Goal: Contribute content: Add original content to the website for others to see

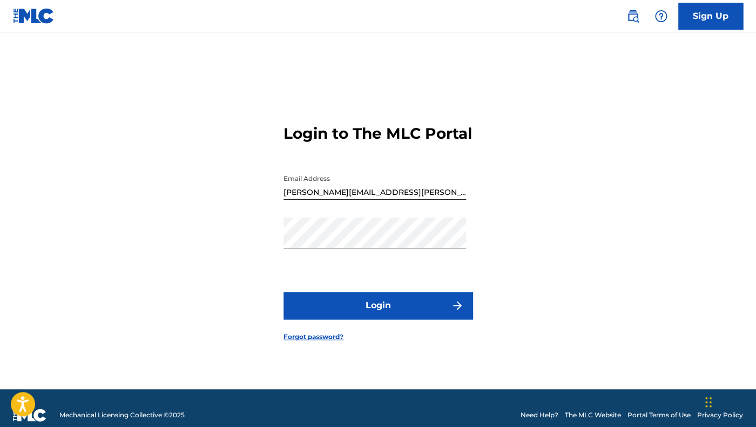
click at [401, 308] on button "Login" at bounding box center [378, 305] width 189 height 27
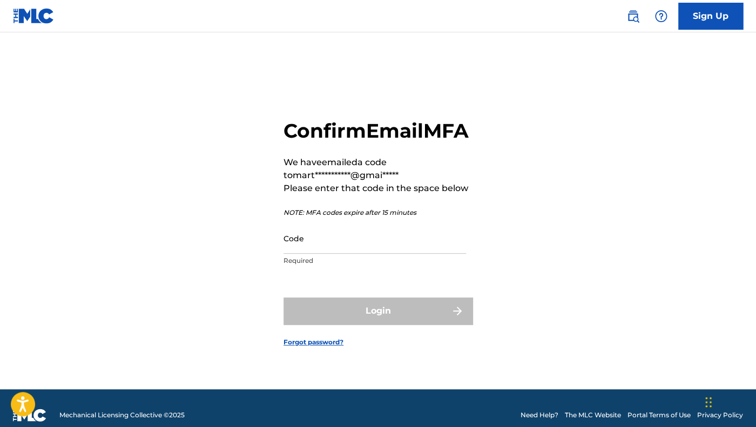
click at [362, 254] on input "Code" at bounding box center [375, 238] width 183 height 31
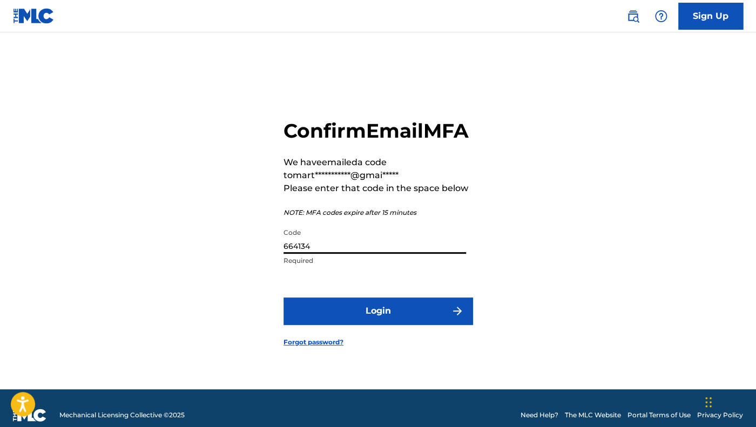
type input "664134"
click at [344, 325] on button "Login" at bounding box center [378, 311] width 189 height 27
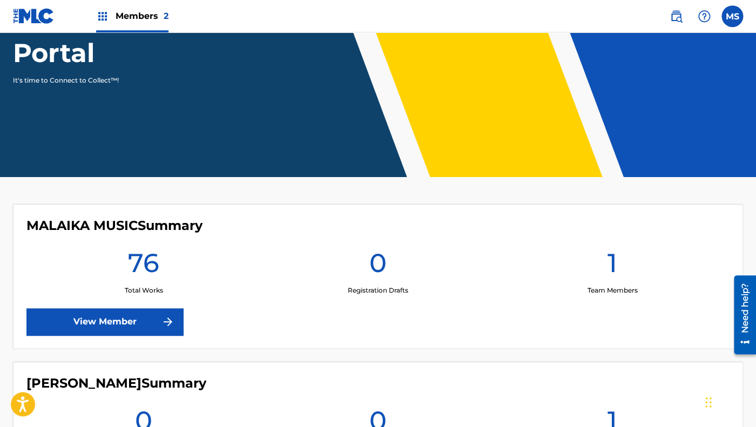
scroll to position [142, 0]
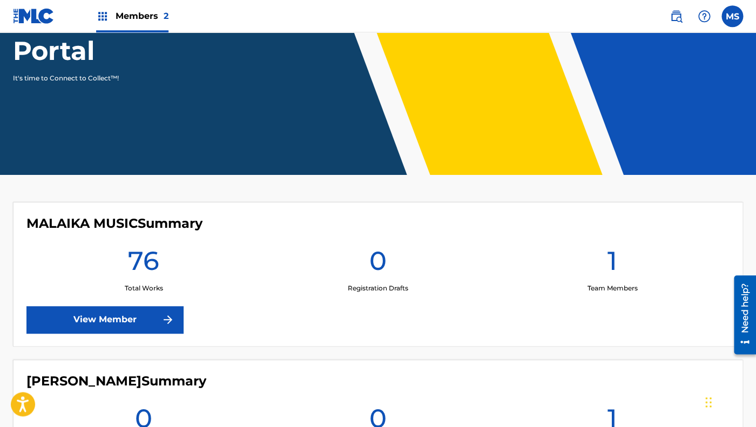
click at [128, 317] on link "View Member" at bounding box center [104, 319] width 157 height 27
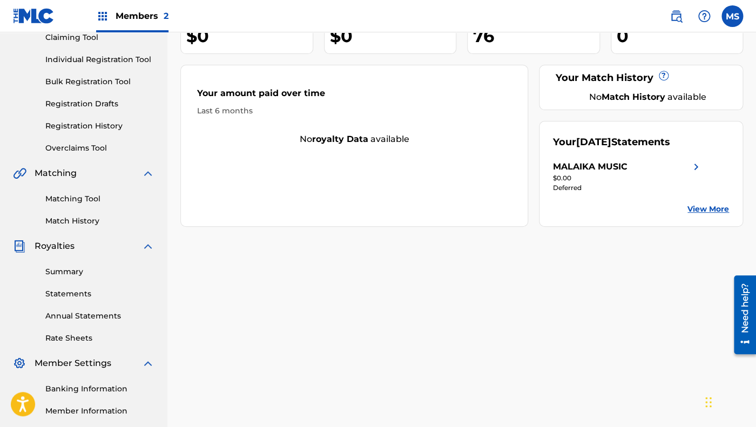
scroll to position [127, 0]
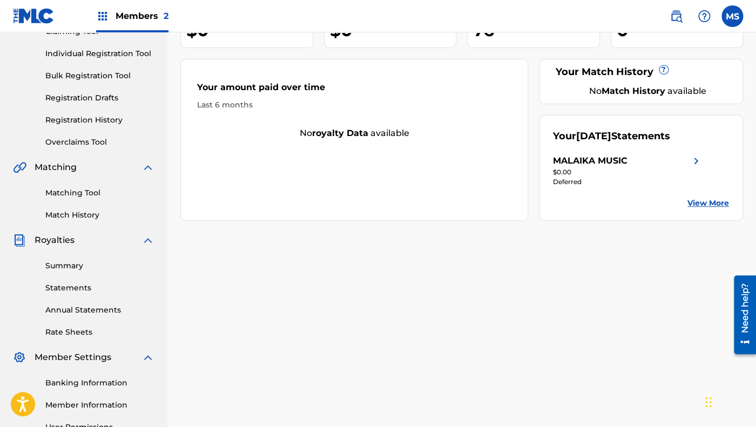
click at [76, 290] on link "Statements" at bounding box center [99, 288] width 109 height 11
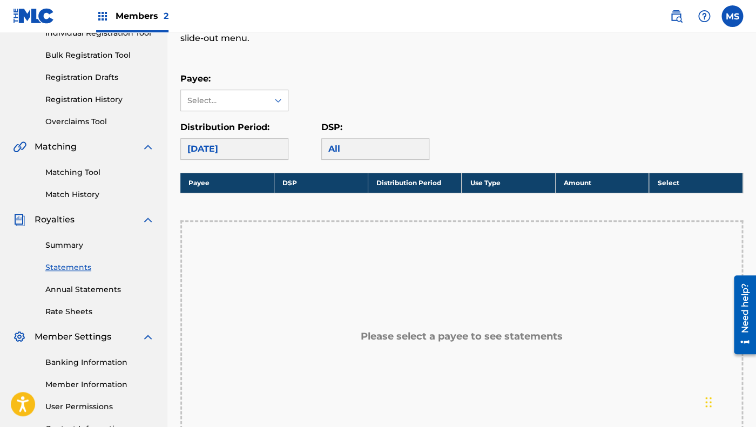
scroll to position [149, 0]
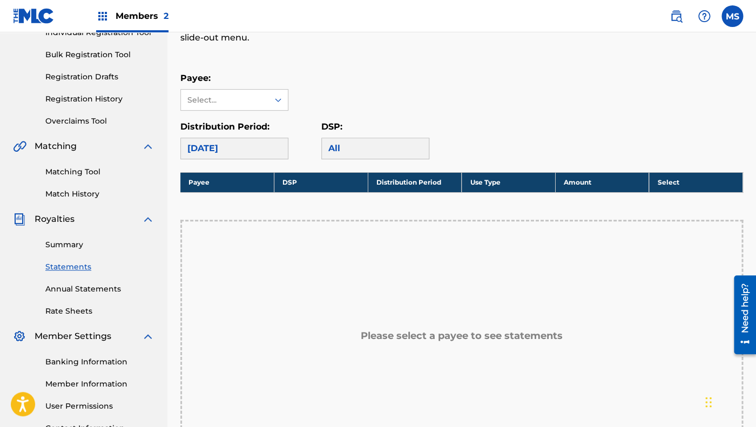
click at [238, 150] on div "[DATE]" at bounding box center [234, 149] width 108 height 22
click at [336, 149] on div "All" at bounding box center [375, 149] width 108 height 22
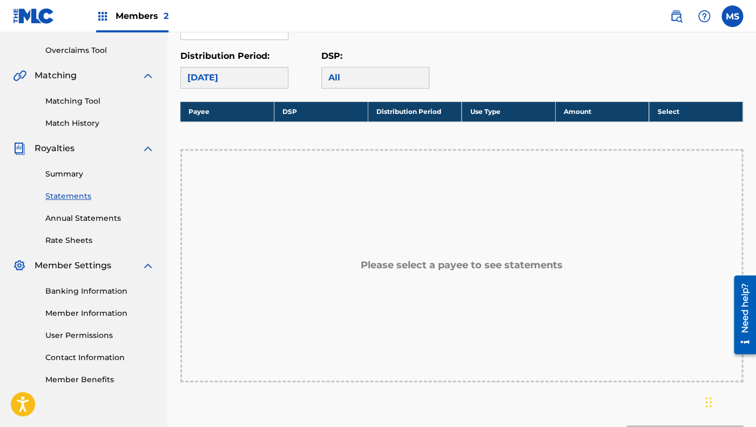
scroll to position [192, 0]
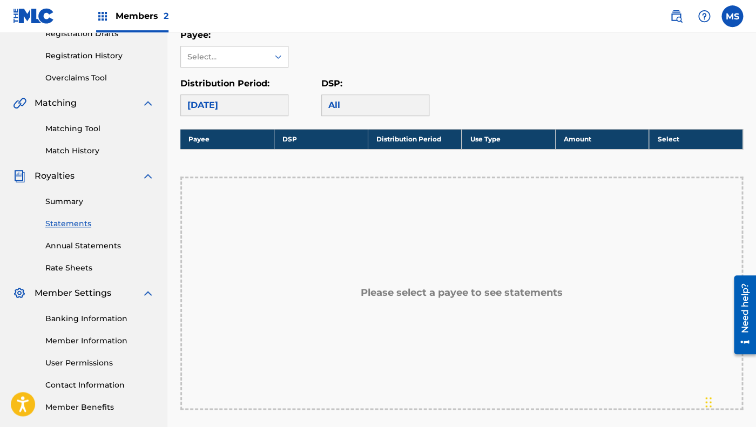
click at [403, 292] on h5 "Please select a payee to see statements" at bounding box center [462, 293] width 202 height 12
click at [276, 57] on icon at bounding box center [278, 56] width 11 height 11
click at [261, 78] on div "MALAIKA MUSIC" at bounding box center [234, 81] width 107 height 27
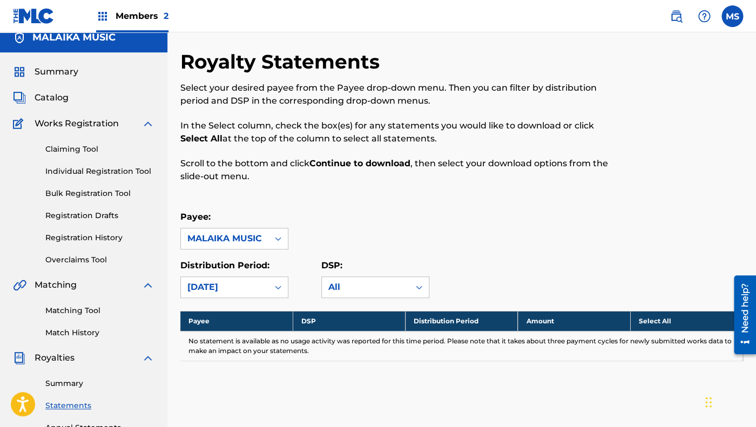
scroll to position [0, 0]
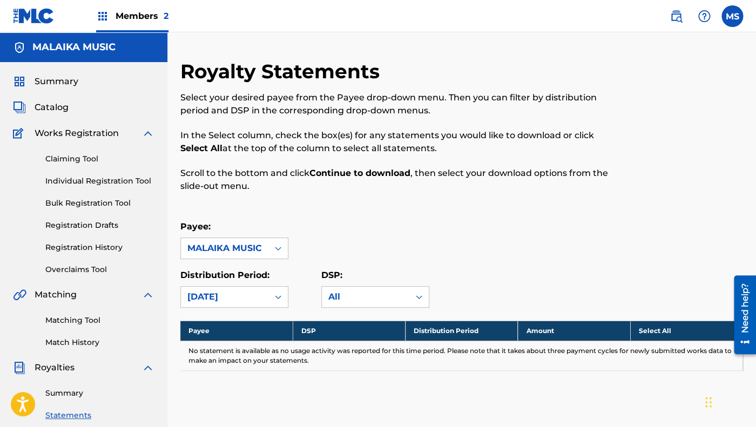
click at [56, 106] on span "Catalog" at bounding box center [52, 107] width 34 height 13
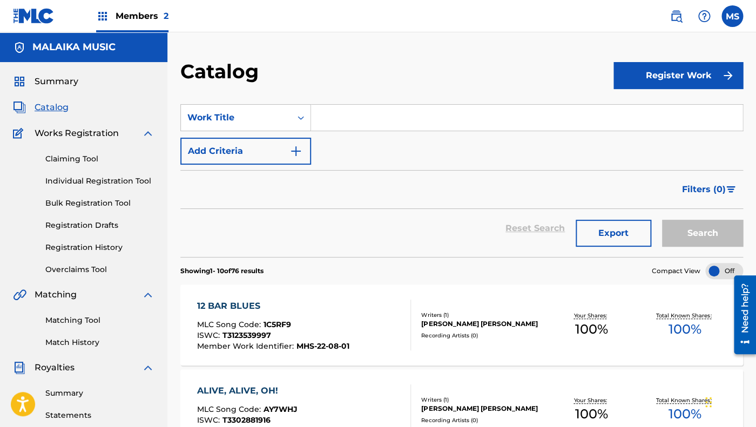
click at [368, 118] on input "Search Form" at bounding box center [527, 118] width 432 height 26
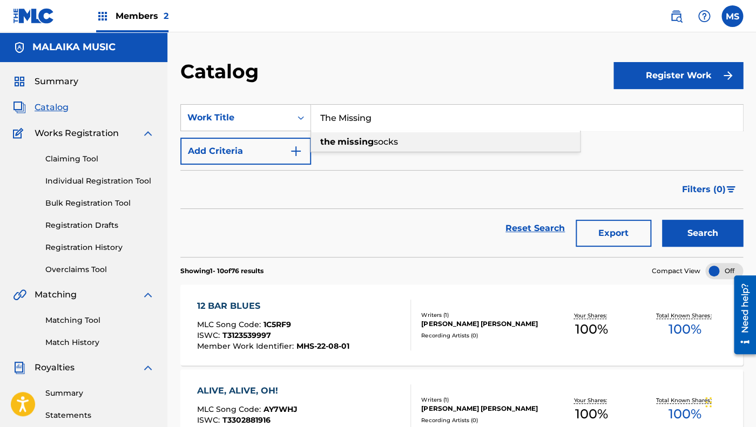
click at [337, 144] on span "Search Form" at bounding box center [336, 142] width 2 height 10
click at [685, 229] on button "Search" at bounding box center [702, 233] width 81 height 27
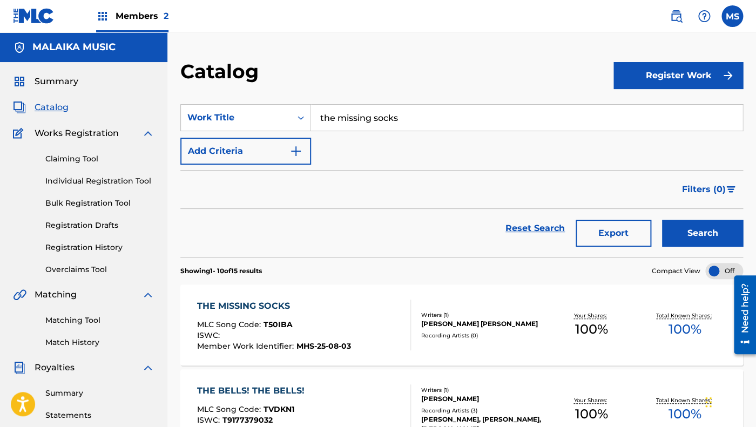
click at [406, 118] on input "the missing socks" at bounding box center [527, 118] width 432 height 26
click at [405, 118] on input "the missing socks" at bounding box center [527, 118] width 432 height 26
click at [405, 119] on input "the missing socks" at bounding box center [527, 118] width 432 height 26
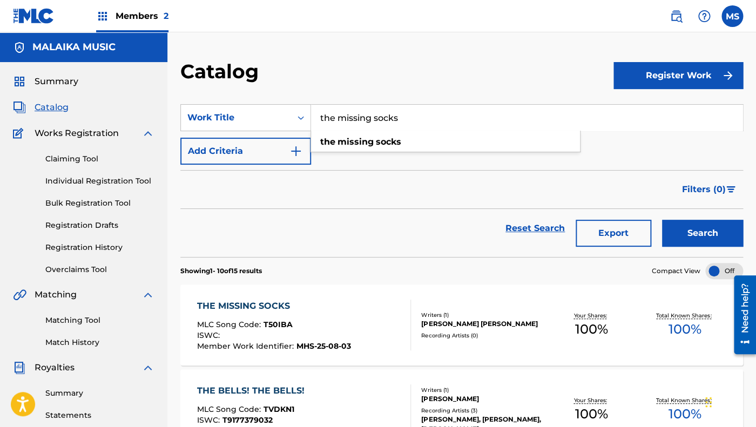
click at [405, 119] on input "the missing socks" at bounding box center [527, 118] width 432 height 26
type input "t"
click at [697, 235] on button "Search" at bounding box center [702, 233] width 81 height 27
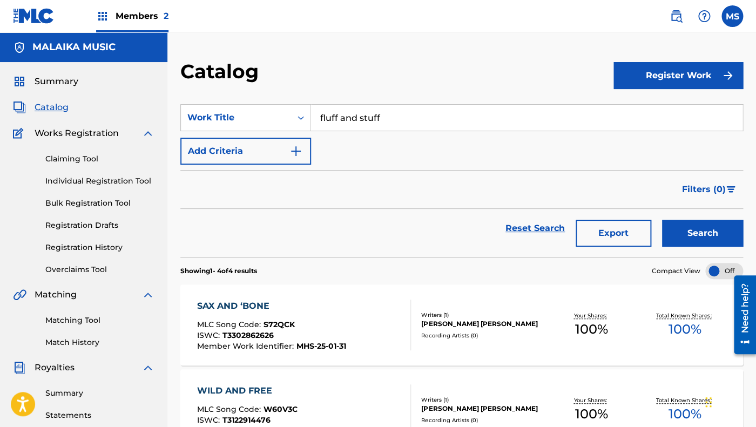
click at [391, 115] on input "fluff and stuff" at bounding box center [527, 118] width 432 height 26
click at [707, 231] on button "Search" at bounding box center [702, 233] width 81 height 27
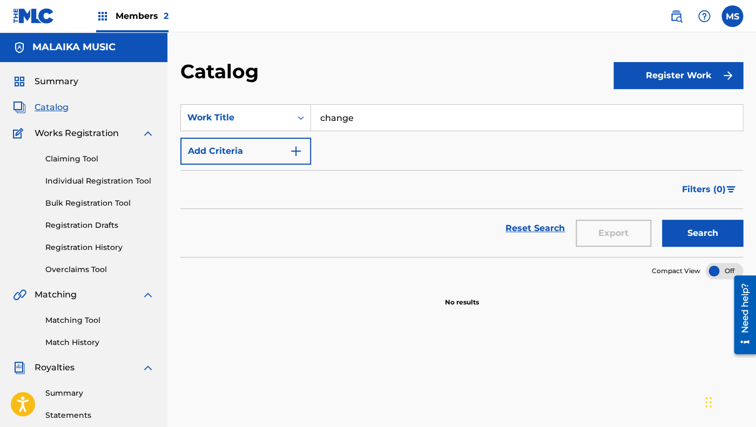
click at [414, 117] on input "change" at bounding box center [527, 118] width 432 height 26
click at [686, 230] on button "Search" at bounding box center [702, 233] width 81 height 27
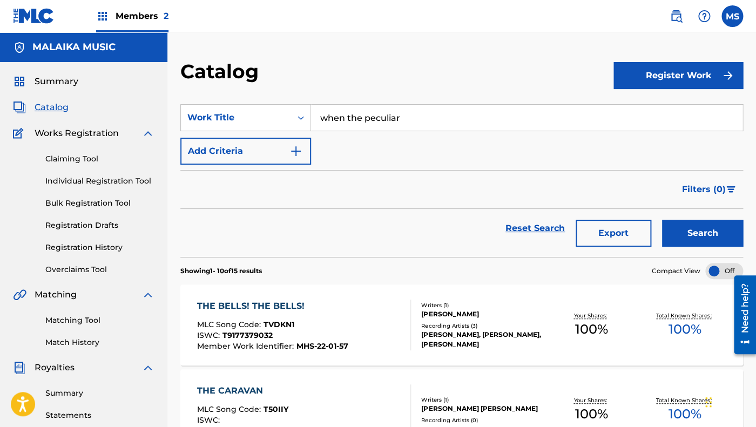
drag, startPoint x: 347, startPoint y: 120, endPoint x: 293, endPoint y: 113, distance: 54.0
click at [311, 113] on input "when the peculiar" at bounding box center [527, 118] width 432 height 26
click at [394, 113] on input "the peculiar" at bounding box center [527, 118] width 432 height 26
click at [394, 114] on input "the peculiar" at bounding box center [527, 118] width 432 height 26
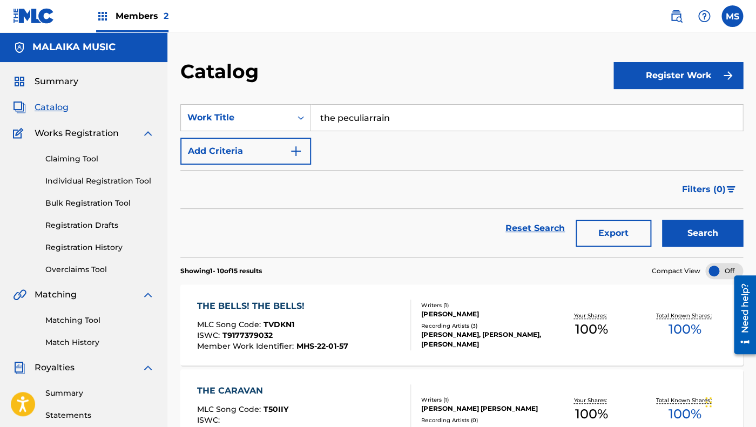
click at [390, 114] on input "the peculiarrain" at bounding box center [527, 118] width 432 height 26
click at [689, 228] on button "Search" at bounding box center [702, 233] width 81 height 27
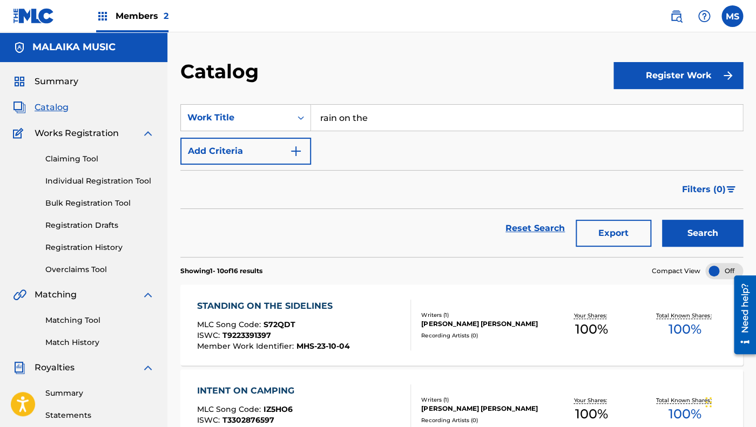
click at [432, 120] on input "rain on the" at bounding box center [527, 118] width 432 height 26
type input "rain on the window"
click at [709, 231] on button "Search" at bounding box center [702, 233] width 81 height 27
click at [655, 78] on button "Register Work" at bounding box center [679, 75] width 130 height 27
click at [648, 109] on link "Individual" at bounding box center [679, 111] width 130 height 26
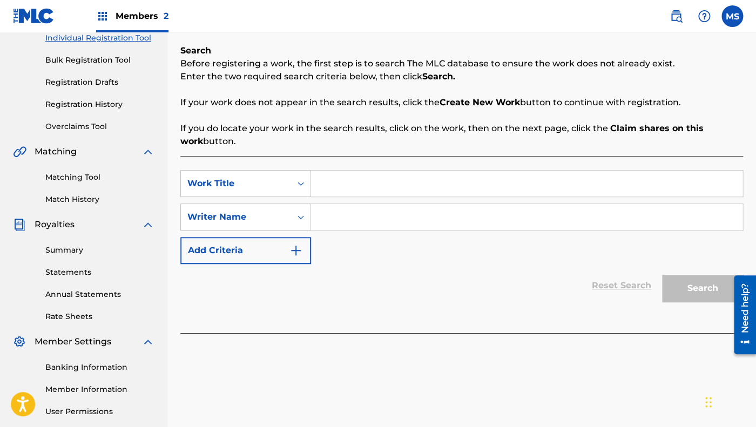
scroll to position [152, 0]
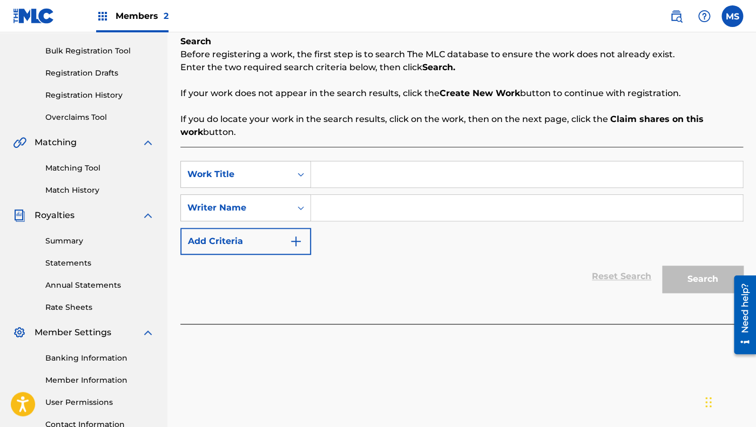
click at [414, 176] on input "Search Form" at bounding box center [527, 175] width 432 height 26
type input "Rain On The Window"
click at [394, 211] on input "Search Form" at bounding box center [527, 208] width 432 height 26
click at [301, 211] on icon "Search Form" at bounding box center [301, 208] width 11 height 11
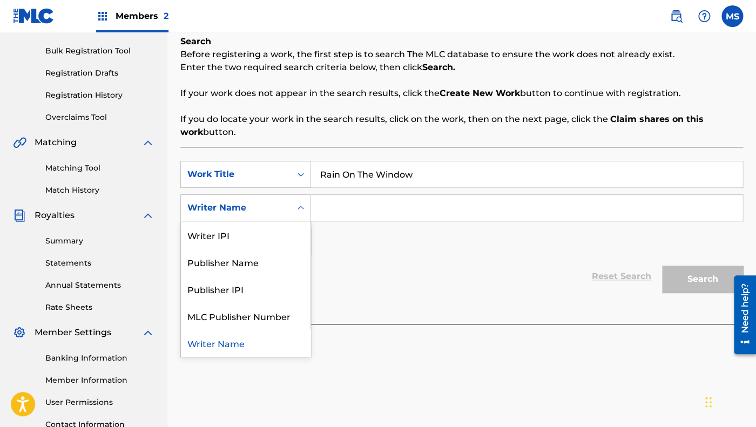
click at [301, 211] on icon "Search Form" at bounding box center [301, 208] width 11 height 11
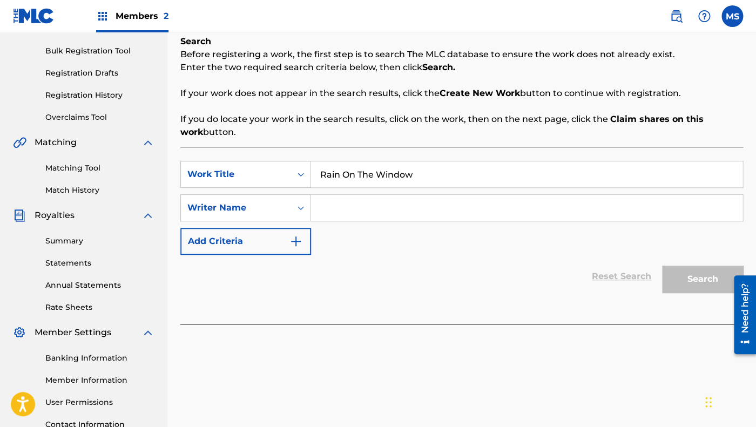
click at [340, 209] on input "Search Form" at bounding box center [527, 208] width 432 height 26
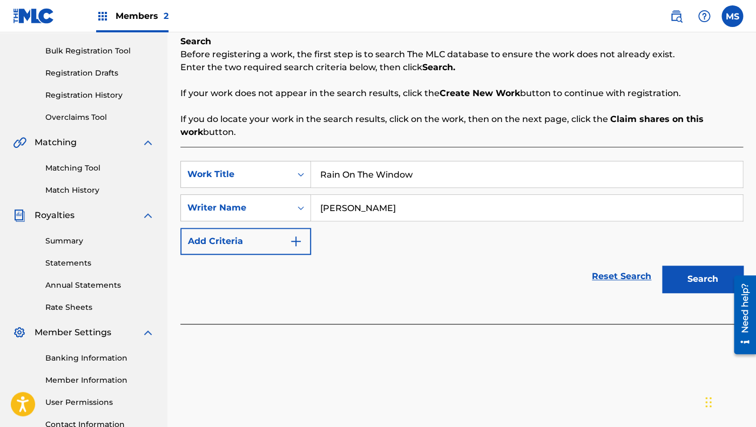
type input "[PERSON_NAME]"
click at [237, 241] on button "Add Criteria" at bounding box center [245, 241] width 131 height 27
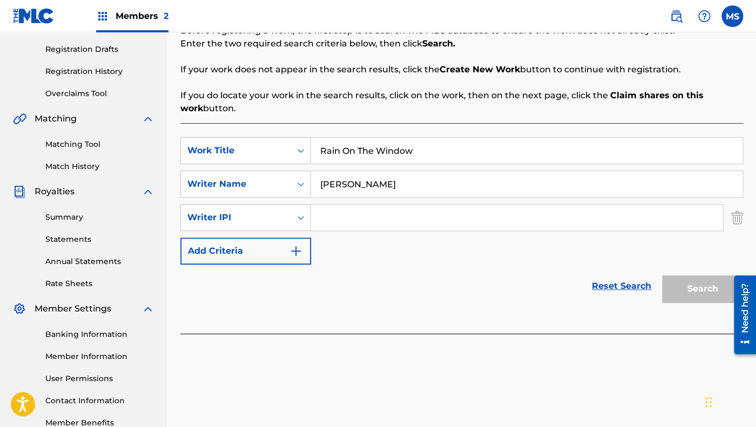
scroll to position [181, 0]
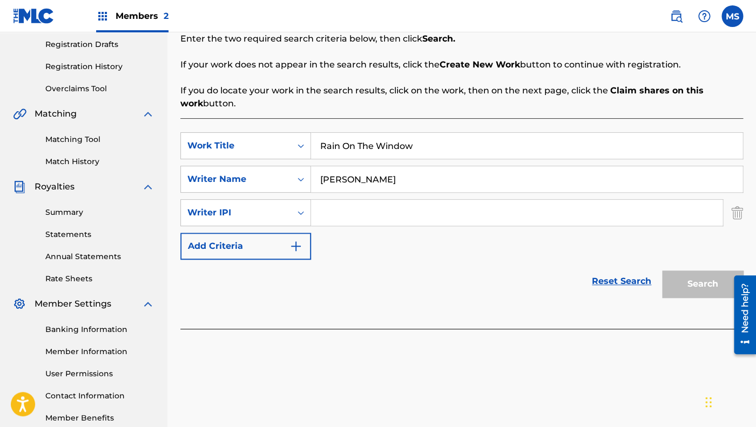
click at [333, 214] on input "Search Form" at bounding box center [517, 213] width 412 height 26
type input "216450985"
click at [239, 251] on button "Add Criteria" at bounding box center [245, 246] width 131 height 27
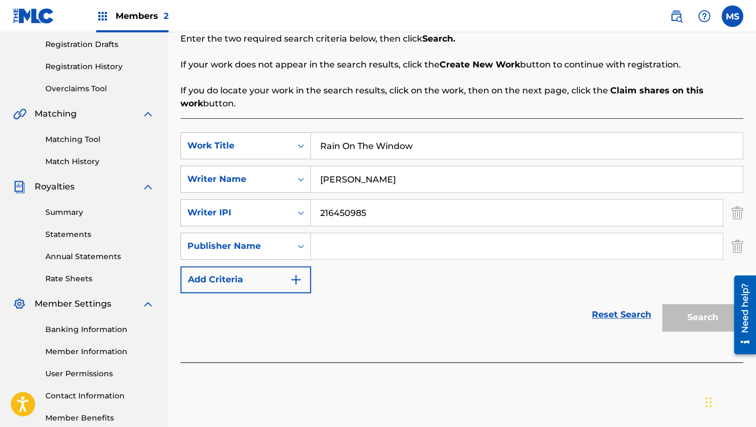
click at [328, 239] on input "Search Form" at bounding box center [517, 246] width 412 height 26
type input "Malaika Music"
click at [294, 281] on img "Search Form" at bounding box center [296, 279] width 13 height 13
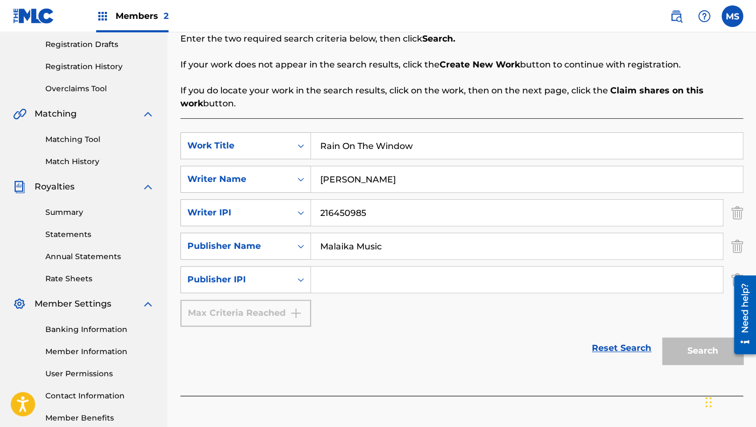
click at [388, 274] on input "Search Form" at bounding box center [517, 280] width 412 height 26
type input "336609064"
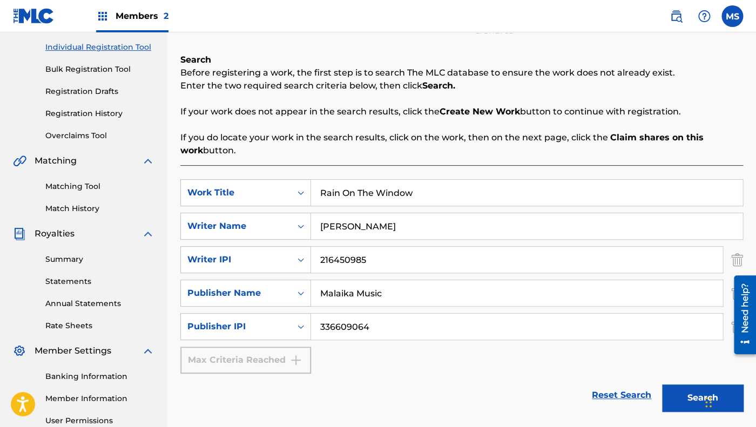
scroll to position [183, 0]
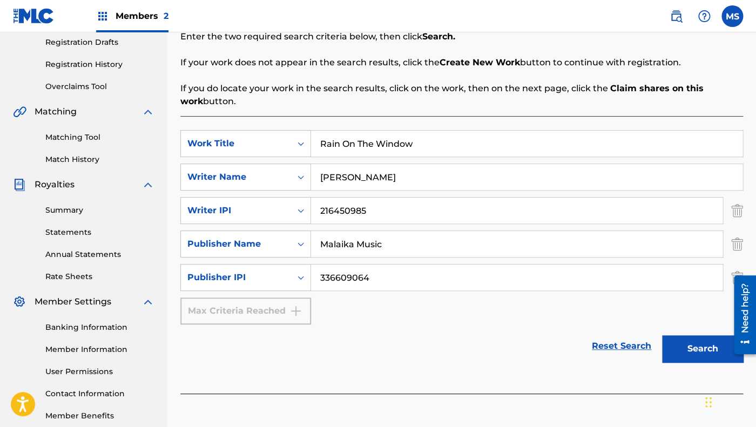
click at [709, 347] on button "Search" at bounding box center [702, 348] width 81 height 27
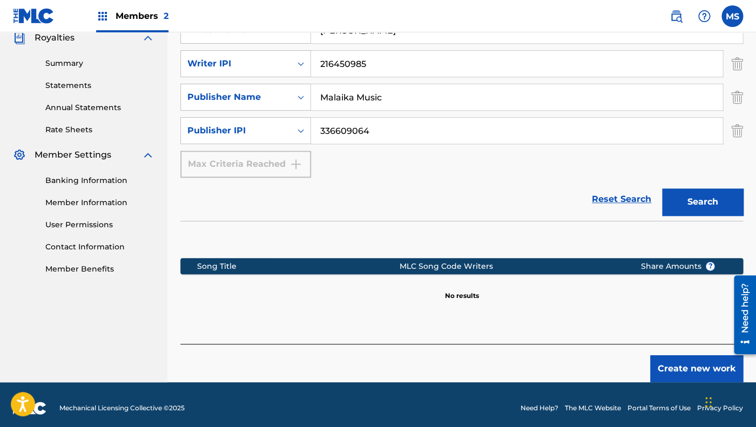
scroll to position [337, 0]
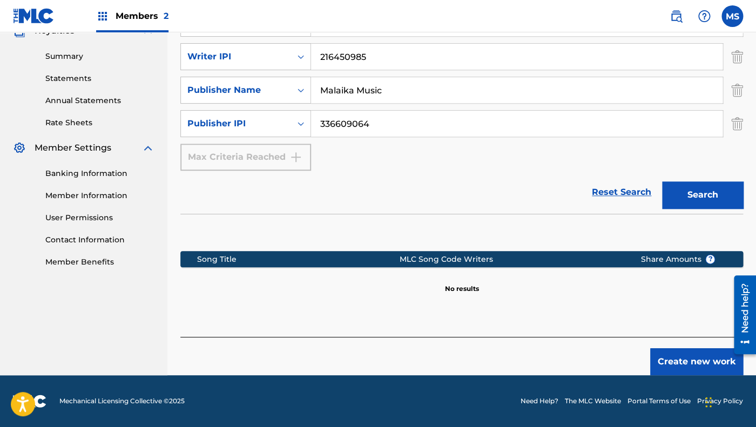
click at [677, 359] on button "Create new work" at bounding box center [696, 361] width 93 height 27
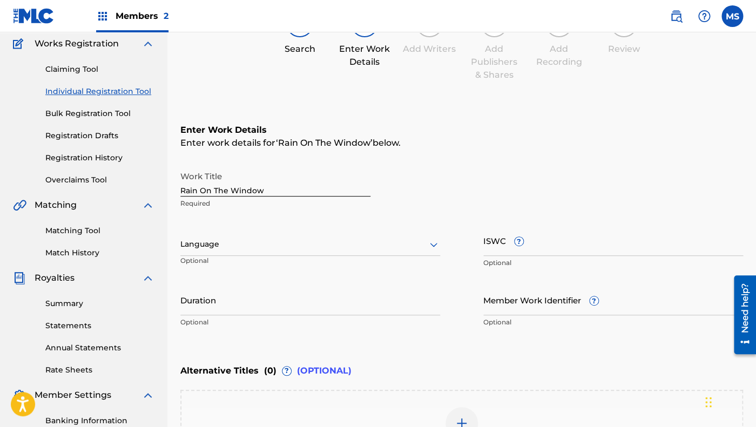
scroll to position [106, 0]
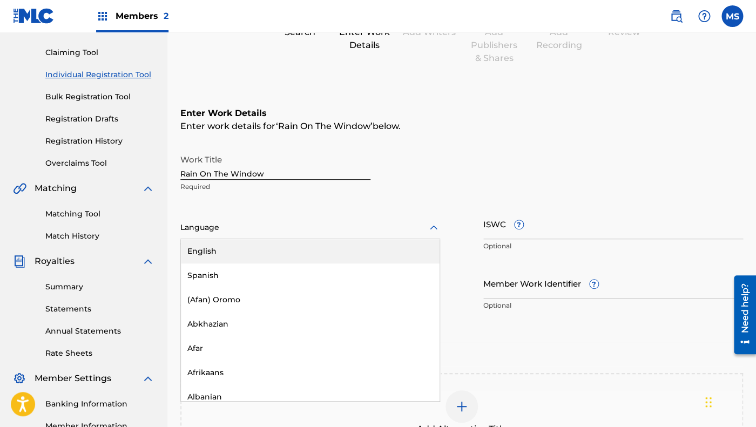
click at [426, 226] on div at bounding box center [310, 228] width 260 height 14
click at [362, 248] on div "English" at bounding box center [310, 251] width 259 height 24
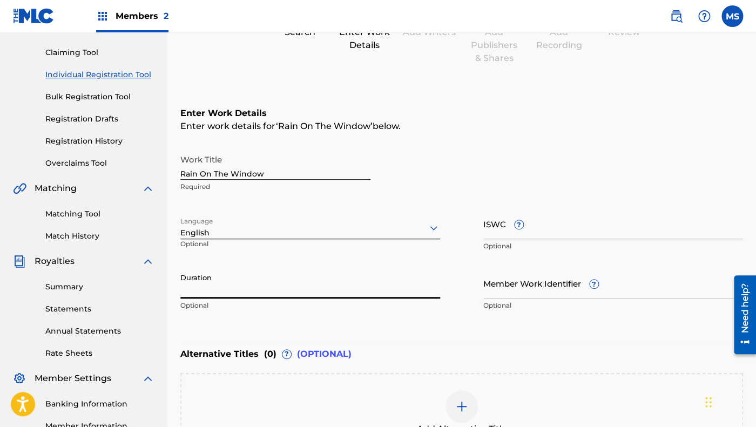
click at [280, 286] on input "Duration" at bounding box center [310, 283] width 260 height 31
type input "03:42"
click at [545, 231] on input "ISWC ?" at bounding box center [614, 224] width 260 height 31
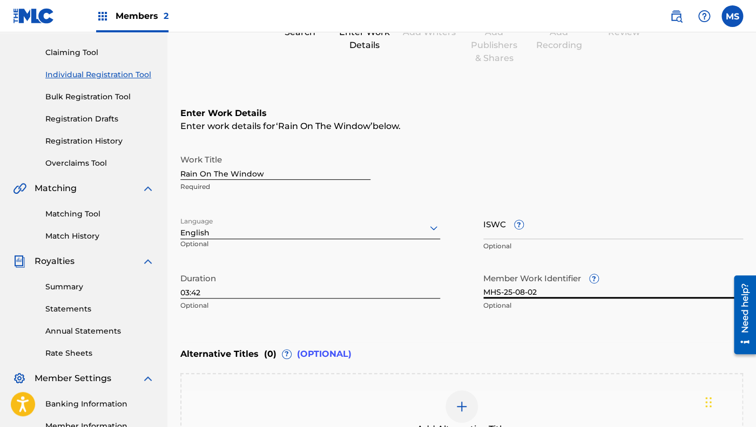
type input "MHS-25-08-02"
